Goal: Transaction & Acquisition: Purchase product/service

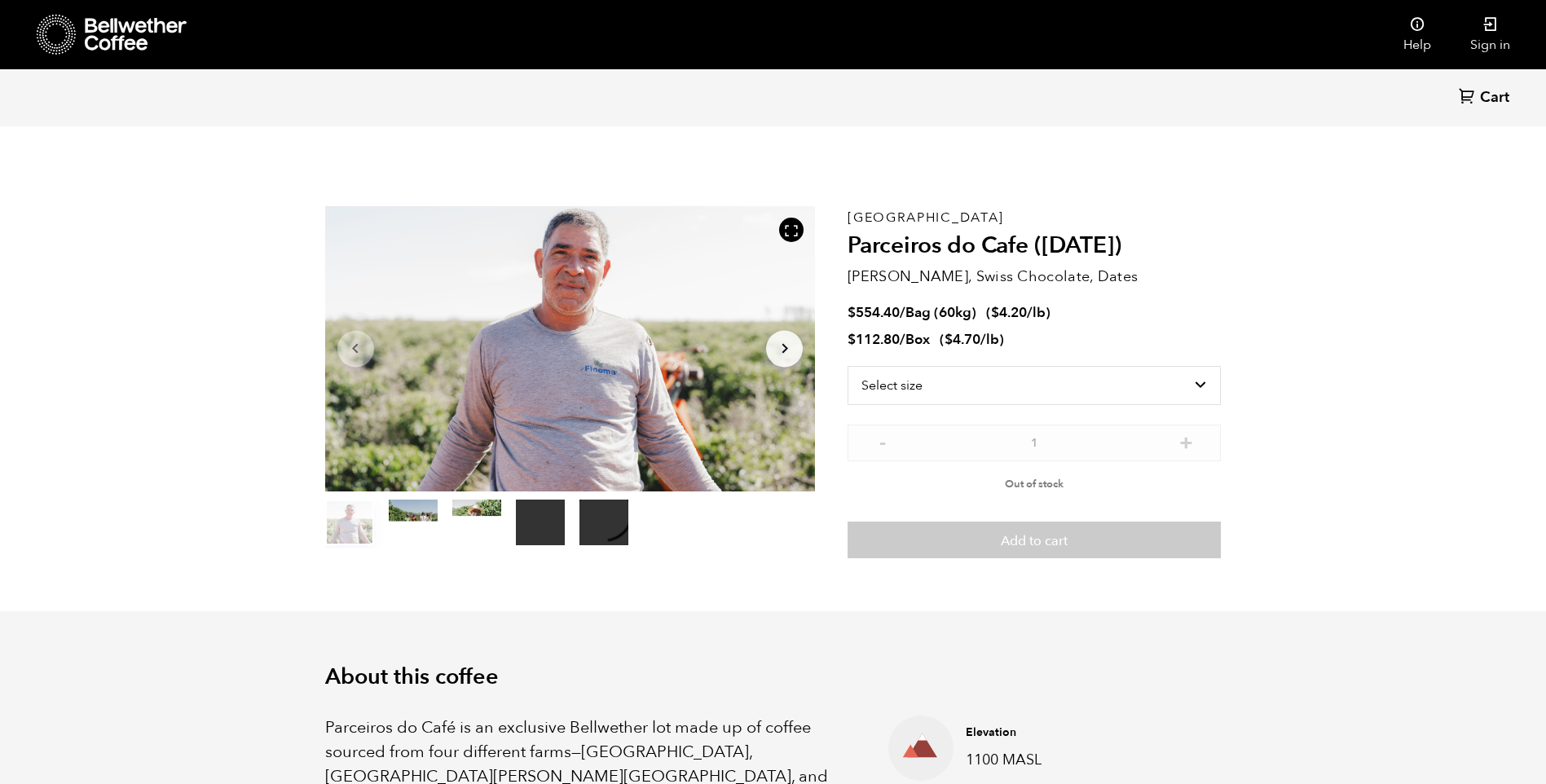
scroll to position [709, 868]
click at [779, 356] on icon "Arrow Right" at bounding box center [785, 349] width 19 height 19
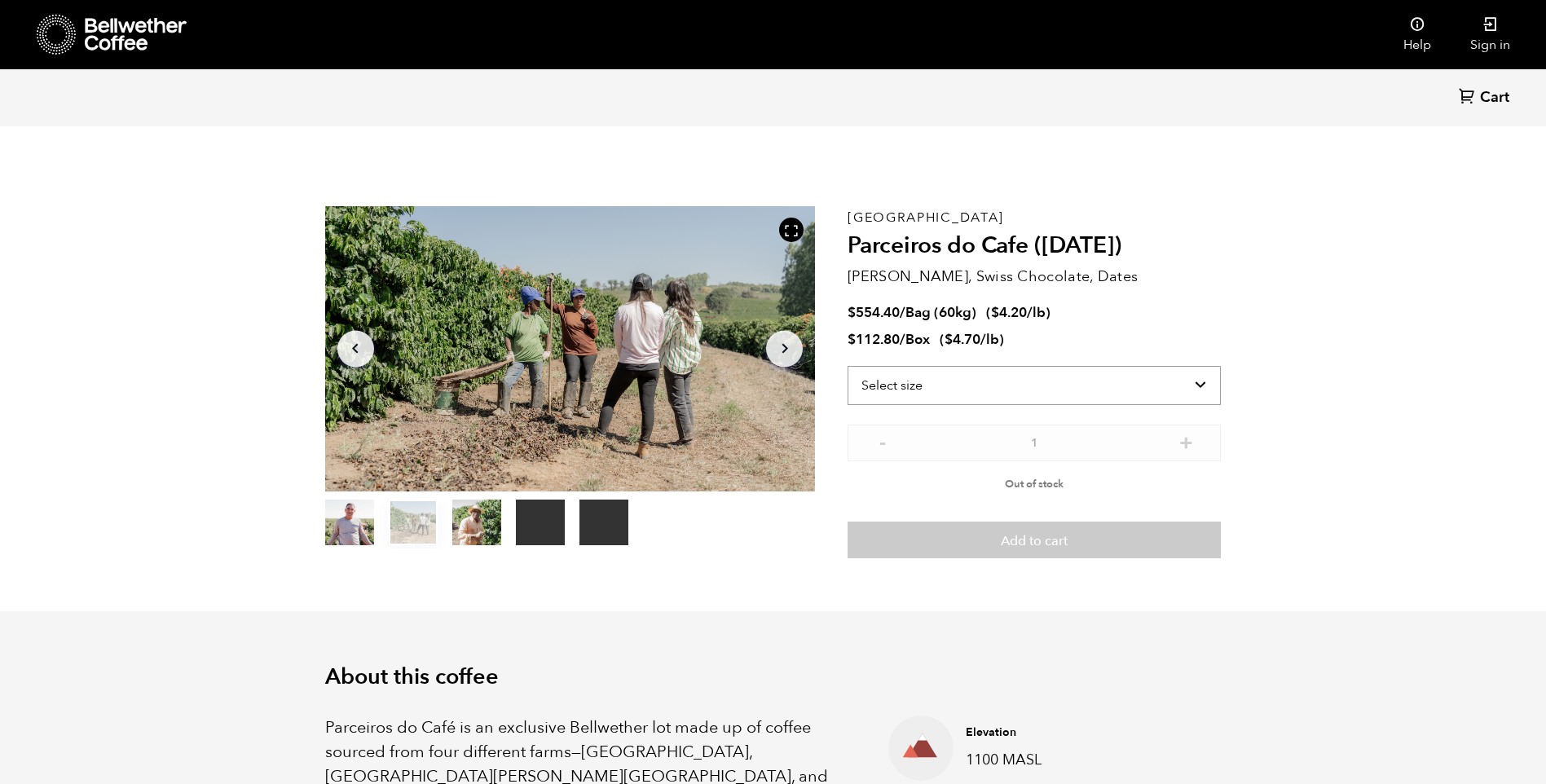
click at [934, 394] on select "Select size Bag (60kg) (132 lbs) Box (24 lbs)" at bounding box center [1033, 386] width 373 height 39
click at [847, 366] on select "Select size Bag (60kg) (132 lbs) Box (24 lbs)" at bounding box center [1033, 386] width 373 height 39
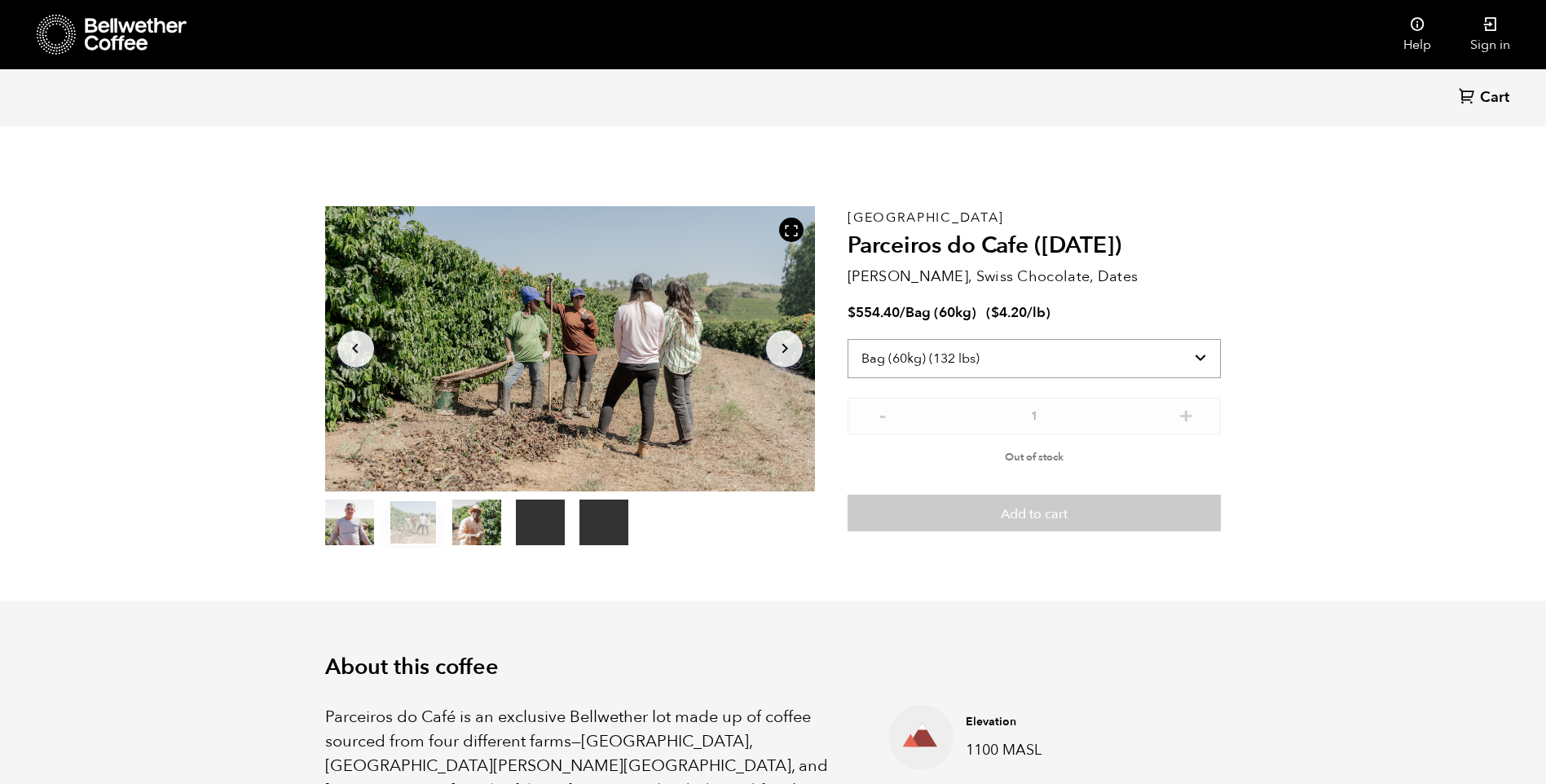
click at [1044, 358] on select "Select size Bag (60kg) (132 lbs) Box (24 lbs)" at bounding box center [1033, 359] width 373 height 39
select select "box"
click at [847, 339] on select "Select size Bag (60kg) (132 lbs) Box (24 lbs)" at bounding box center [1033, 359] width 373 height 39
click at [478, 514] on button "item 2" at bounding box center [477, 525] width 48 height 46
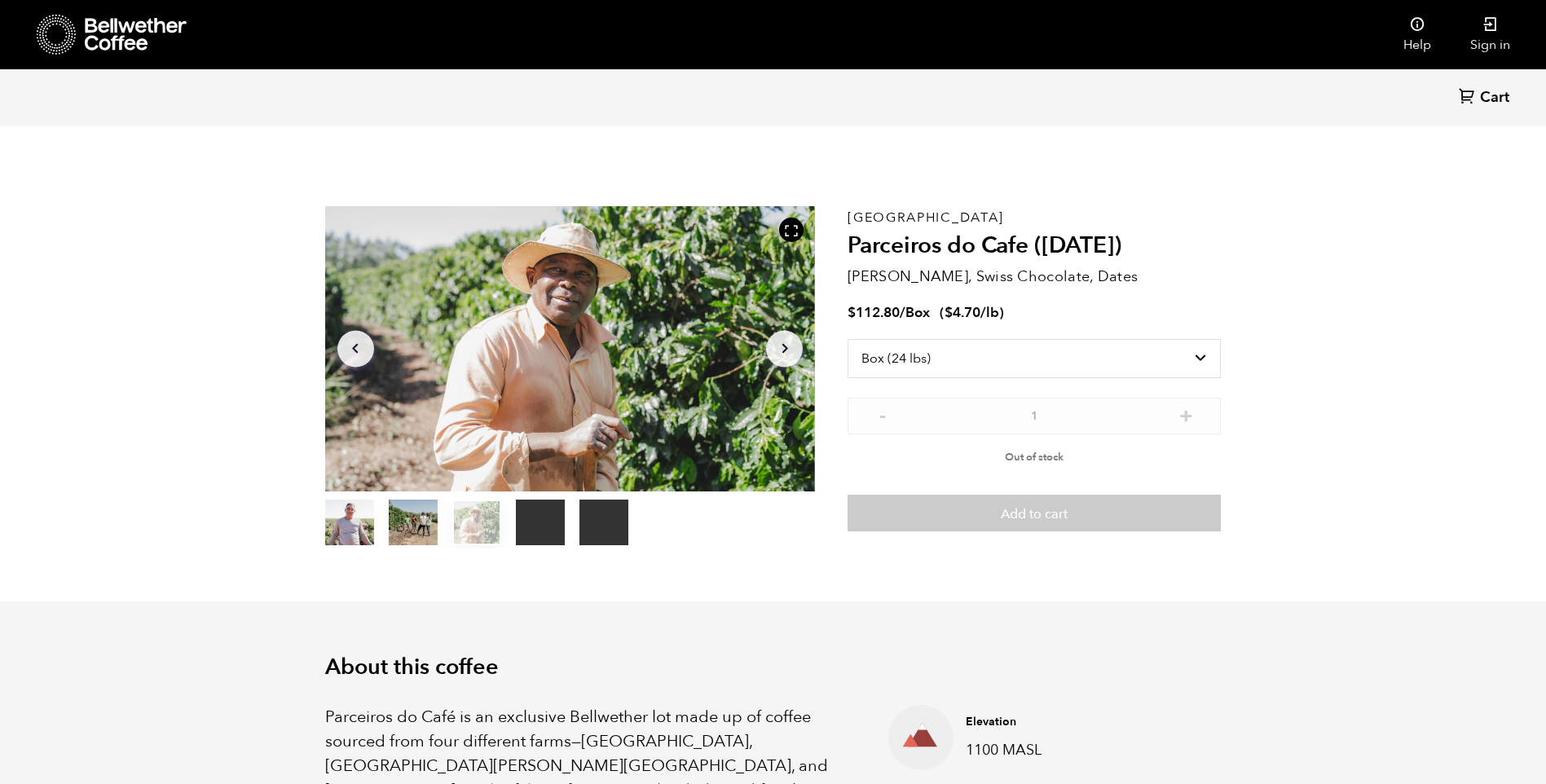
click at [418, 512] on button "item 1" at bounding box center [413, 525] width 48 height 46
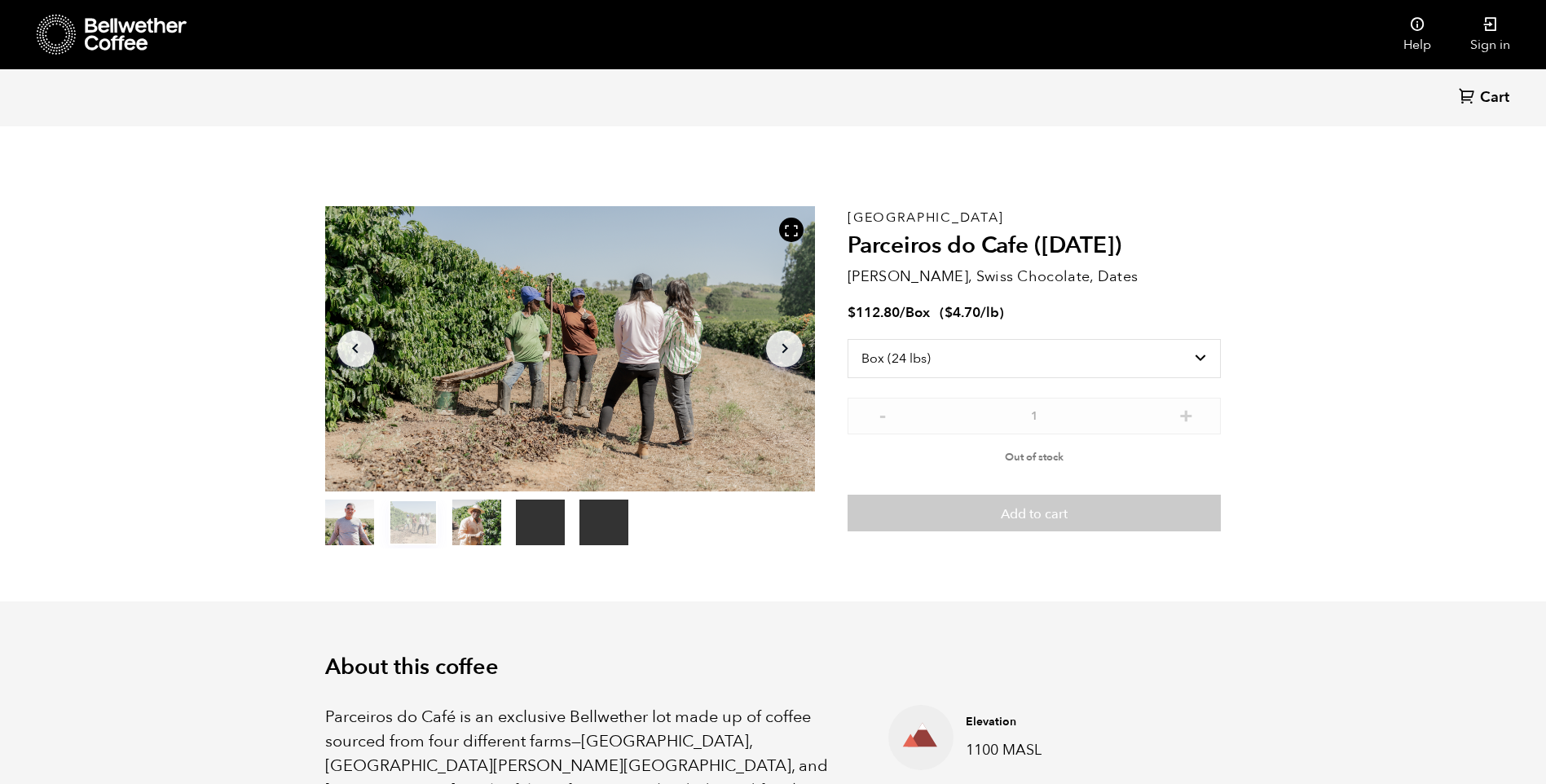
click at [484, 515] on button "item 2" at bounding box center [477, 525] width 48 height 46
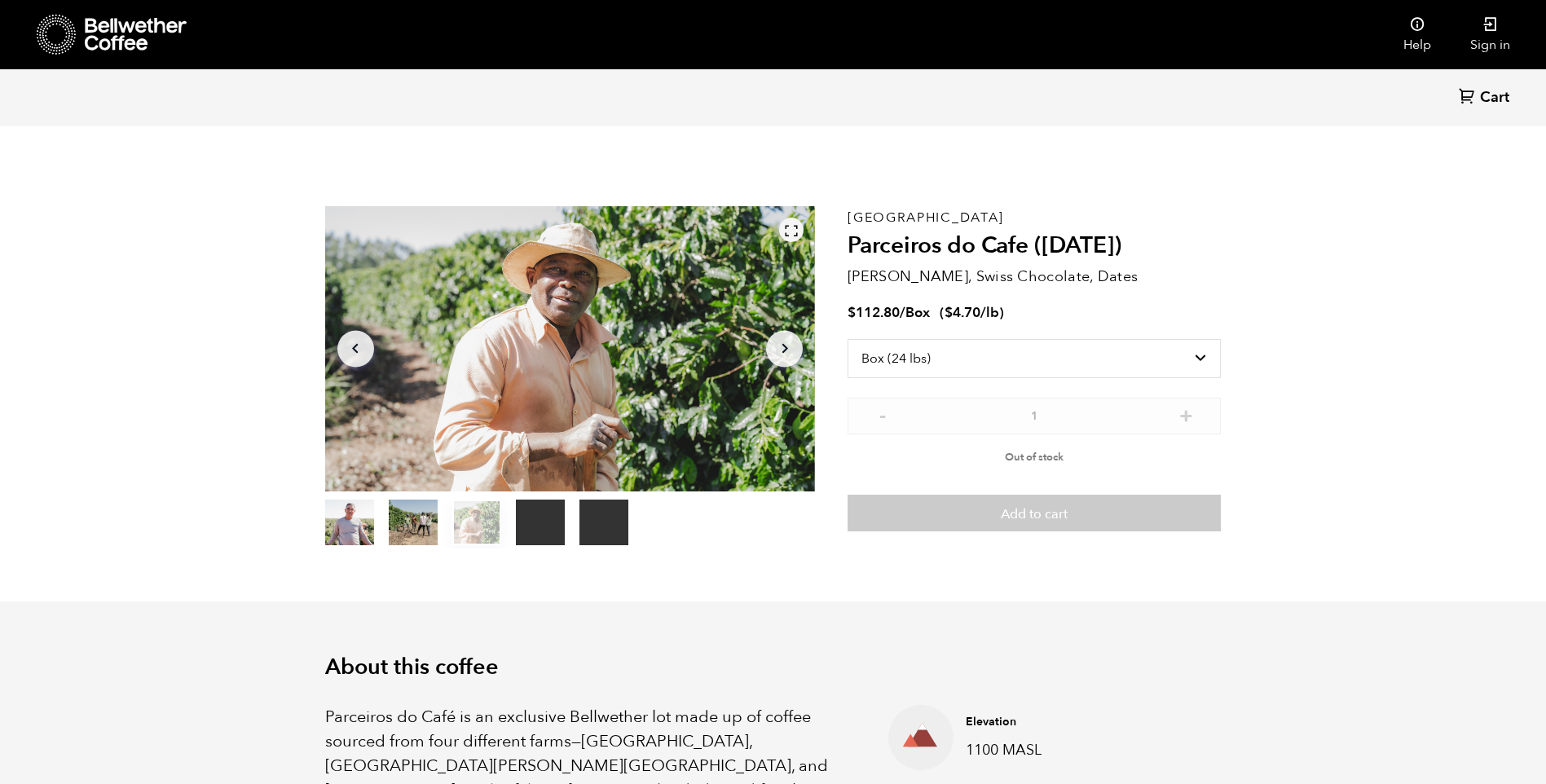
click at [790, 225] on icon at bounding box center [791, 230] width 15 height 15
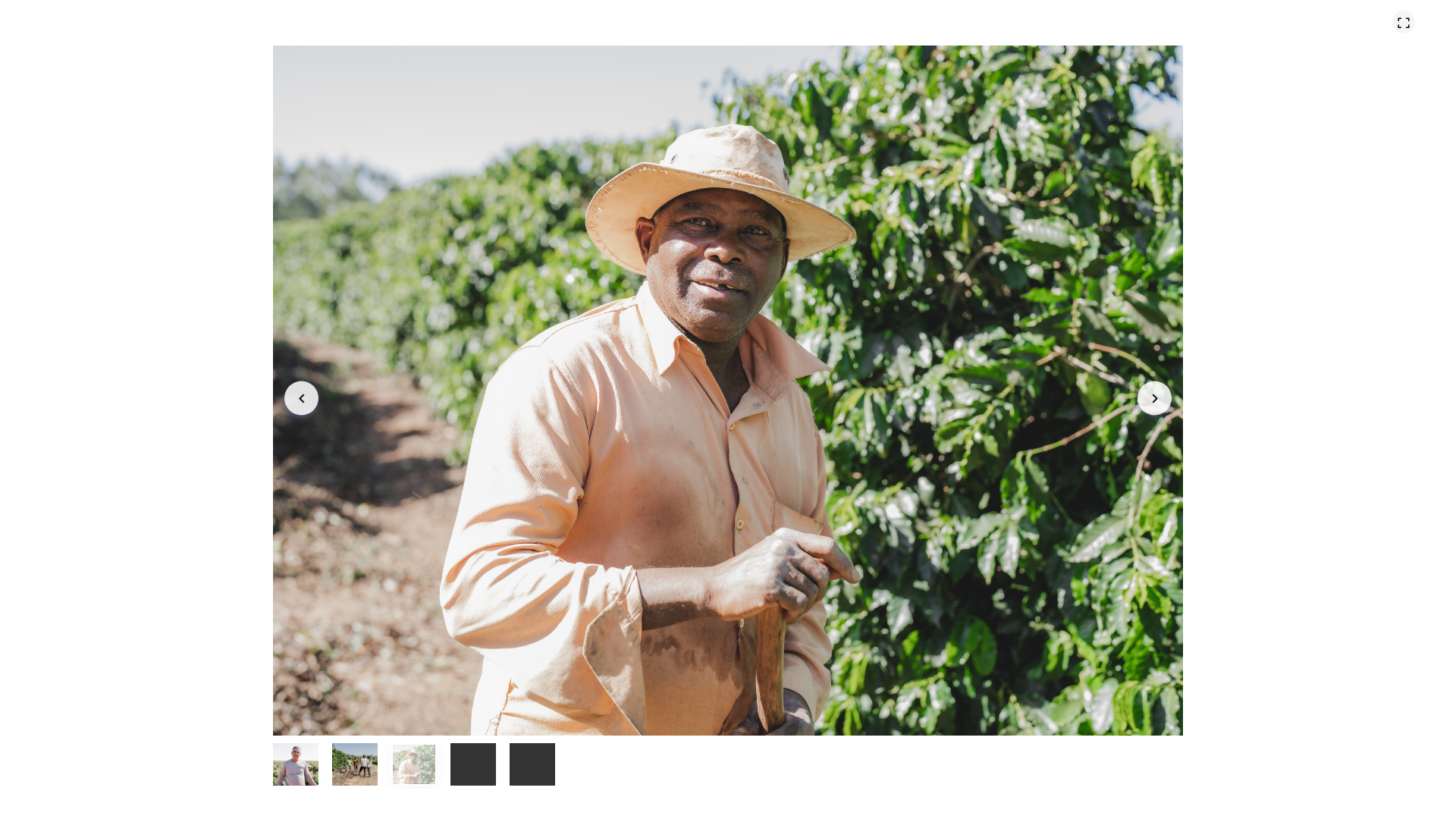
click at [1405, 21] on icon at bounding box center [1404, 23] width 14 height 14
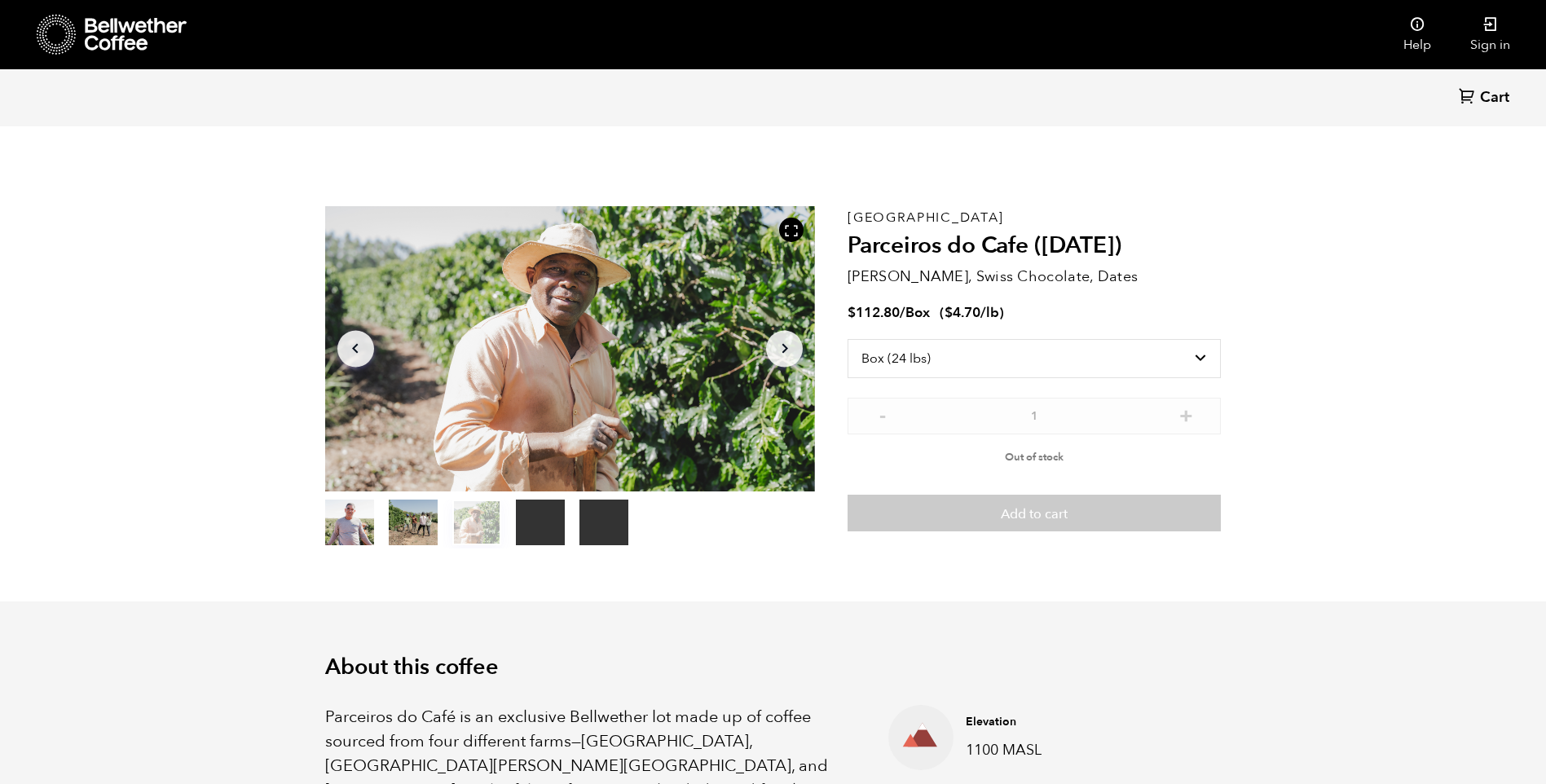
click at [708, 313] on div at bounding box center [571, 349] width 490 height 285
click at [542, 291] on div at bounding box center [571, 349] width 490 height 285
click at [781, 230] on div at bounding box center [791, 230] width 24 height 24
click at [784, 231] on icon at bounding box center [791, 230] width 15 height 15
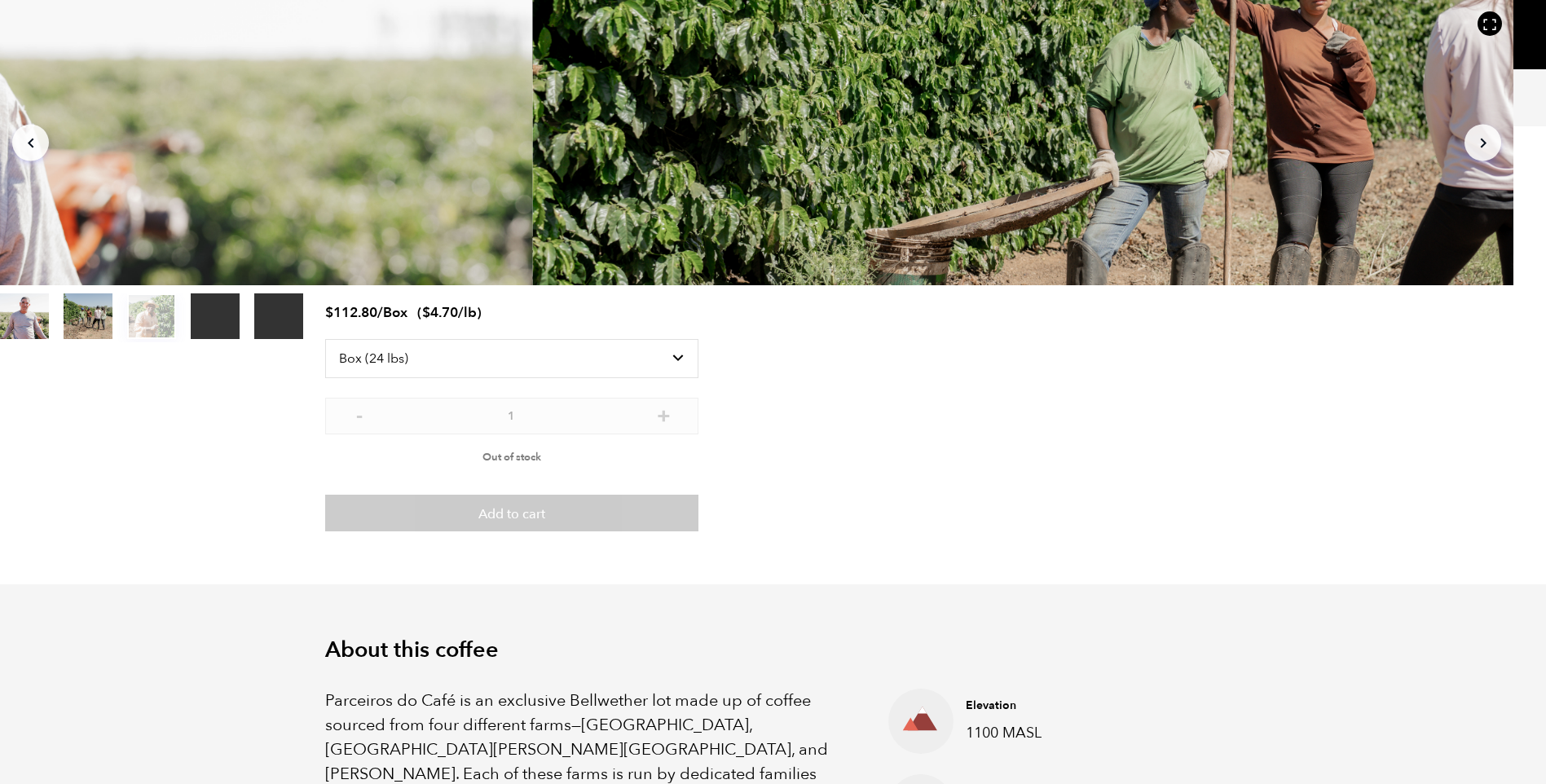
click at [792, 294] on div "Your browser does not support the video tag. Your browser does not support the …" at bounding box center [773, 392] width 1546 height 784
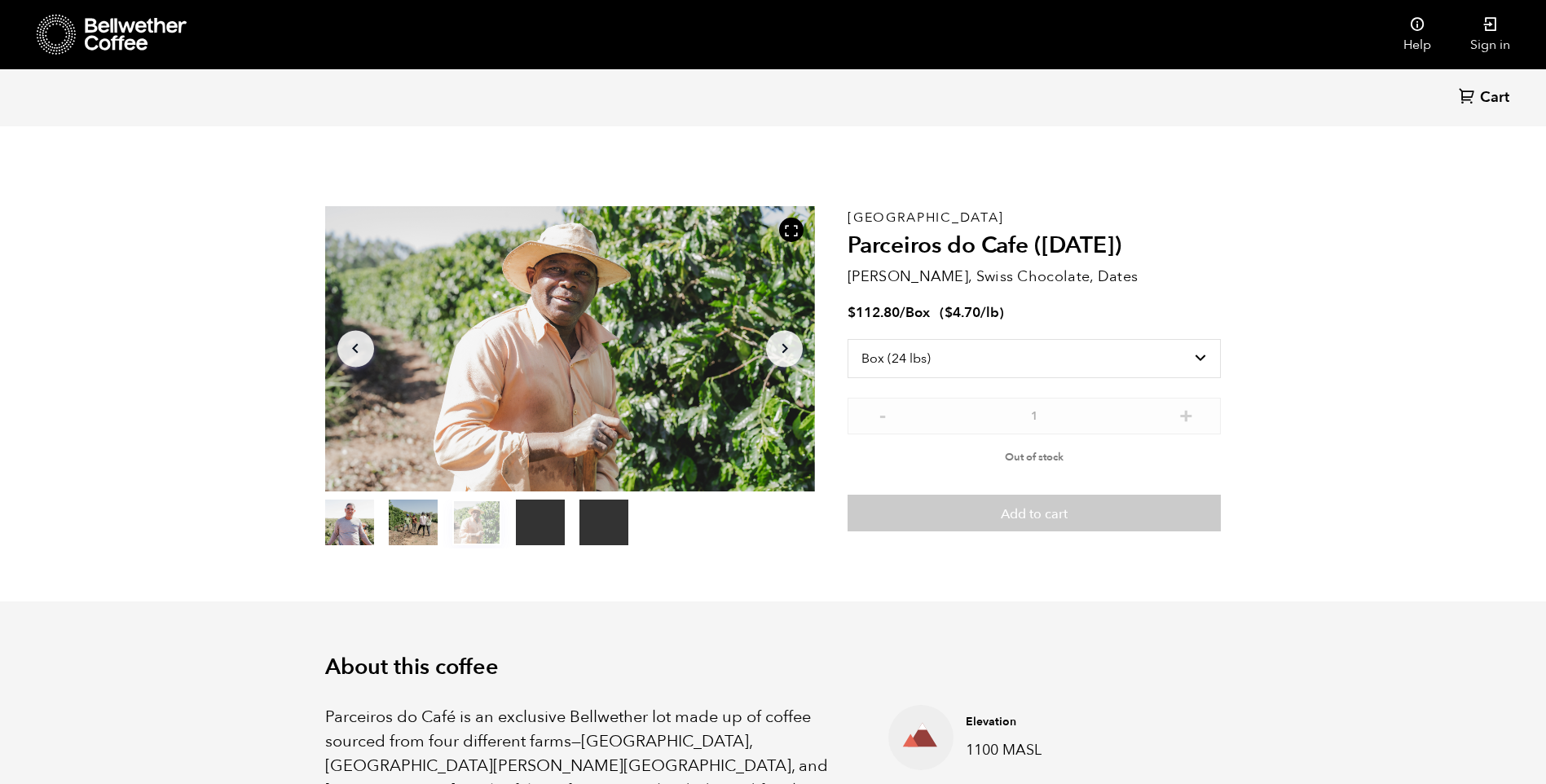
click at [775, 560] on section "Your browser does not support the video tag. Your browser does not support the …" at bounding box center [773, 377] width 978 height 448
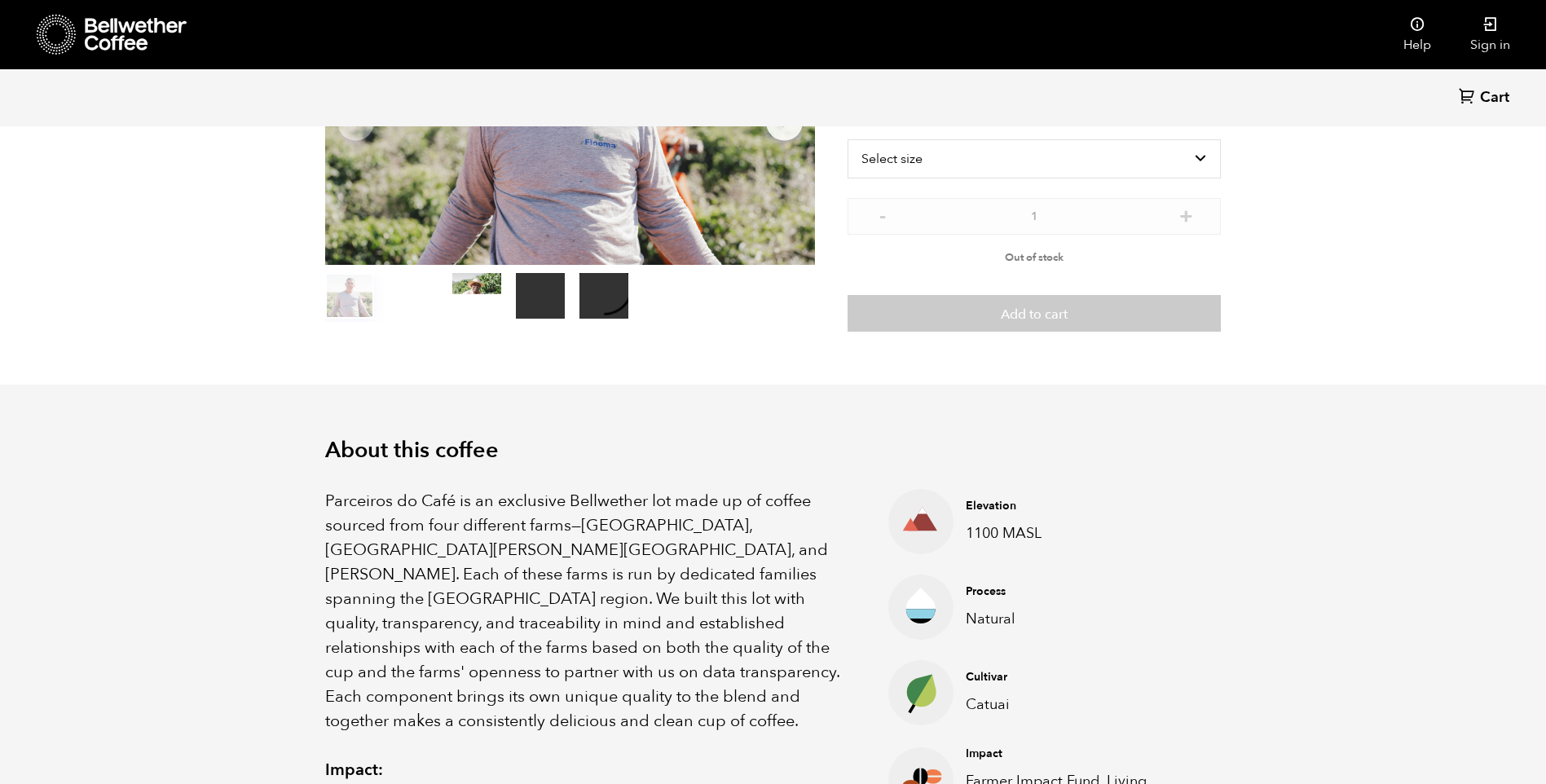
scroll to position [244, 0]
